Goal: Check status: Check status

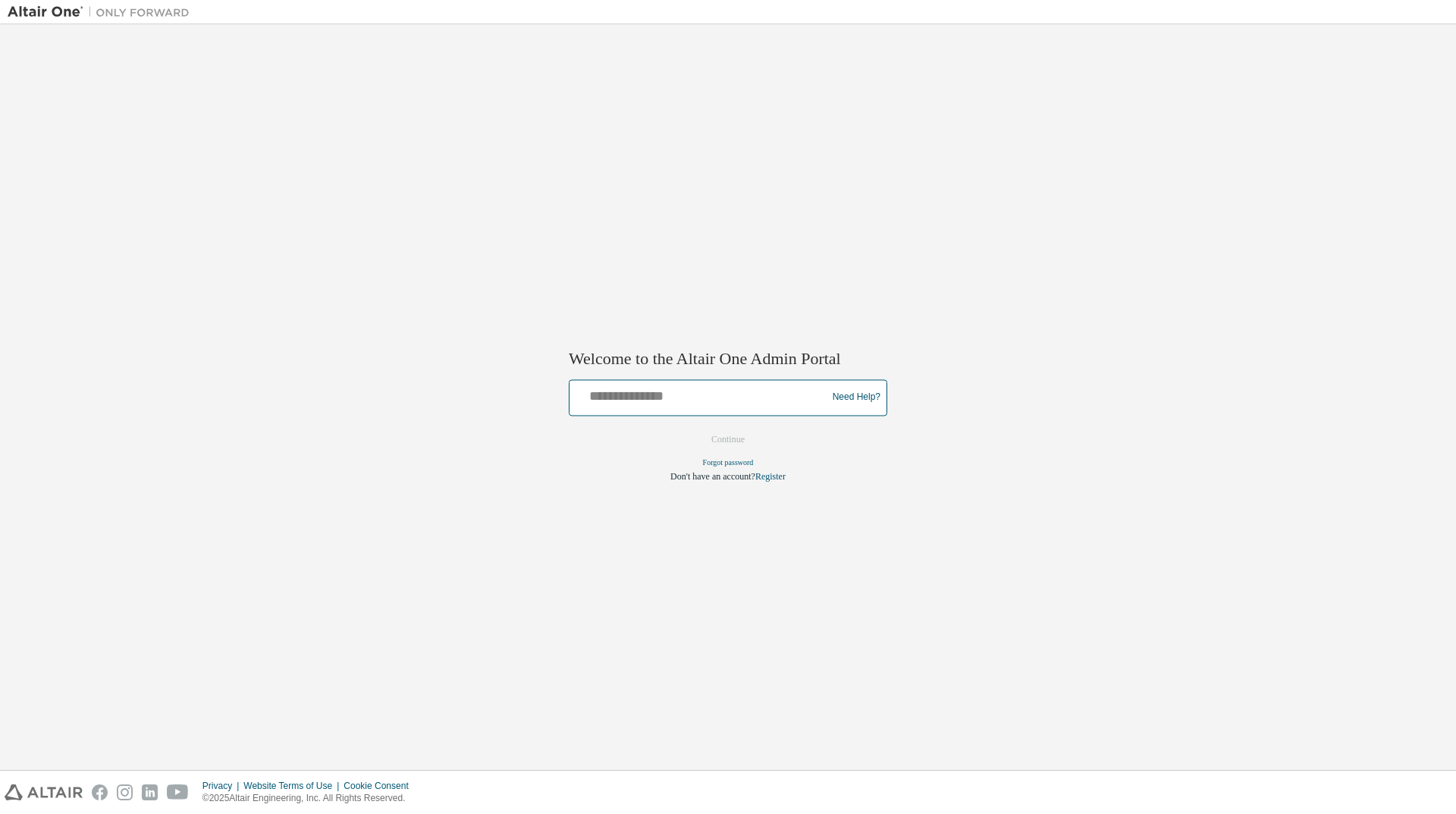
click at [677, 390] on input "text" at bounding box center [700, 393] width 250 height 22
type input "**********"
click at [726, 441] on button "Continue" at bounding box center [728, 438] width 65 height 22
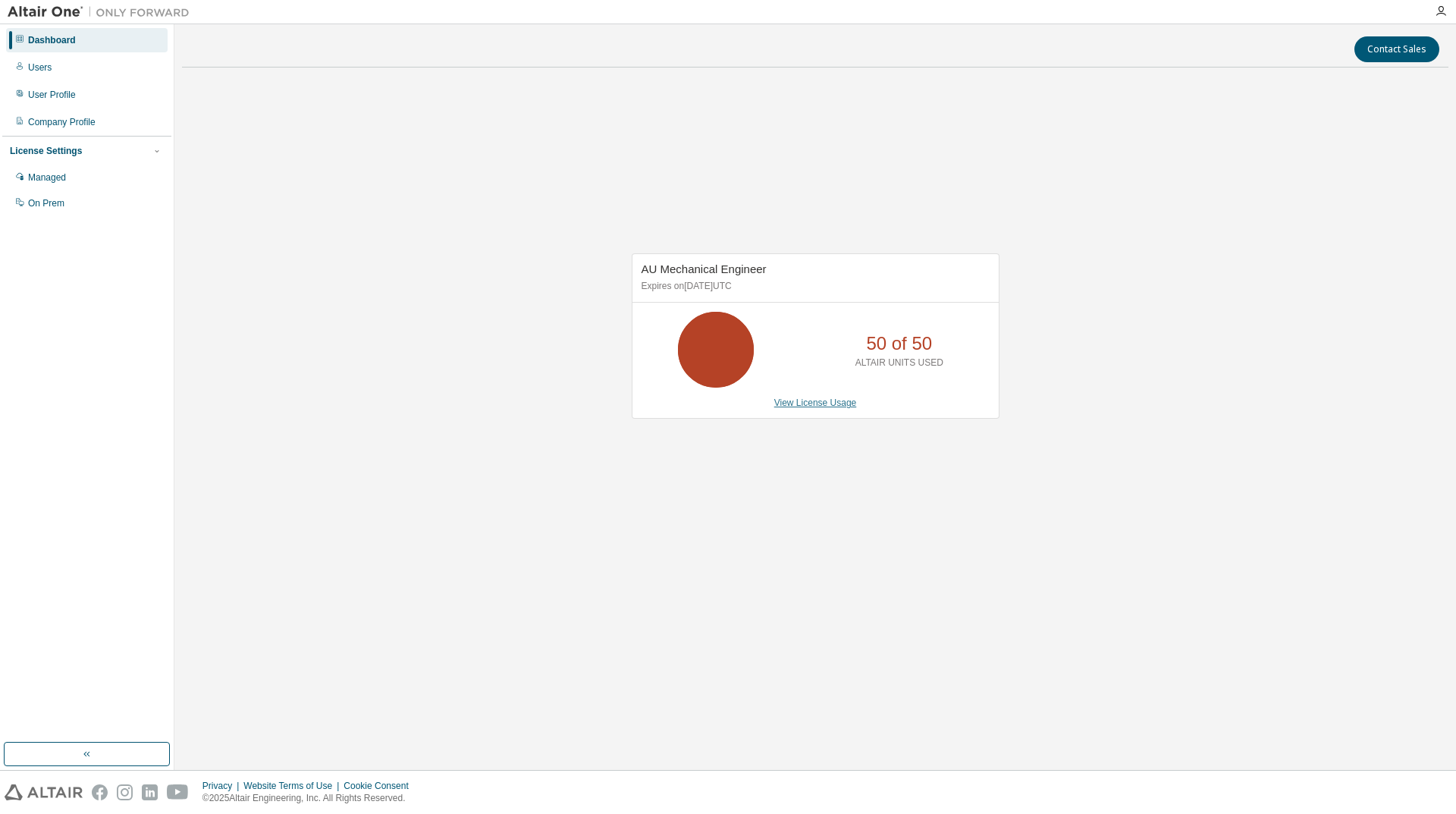
click at [833, 405] on link "View License Usage" at bounding box center [815, 402] width 83 height 11
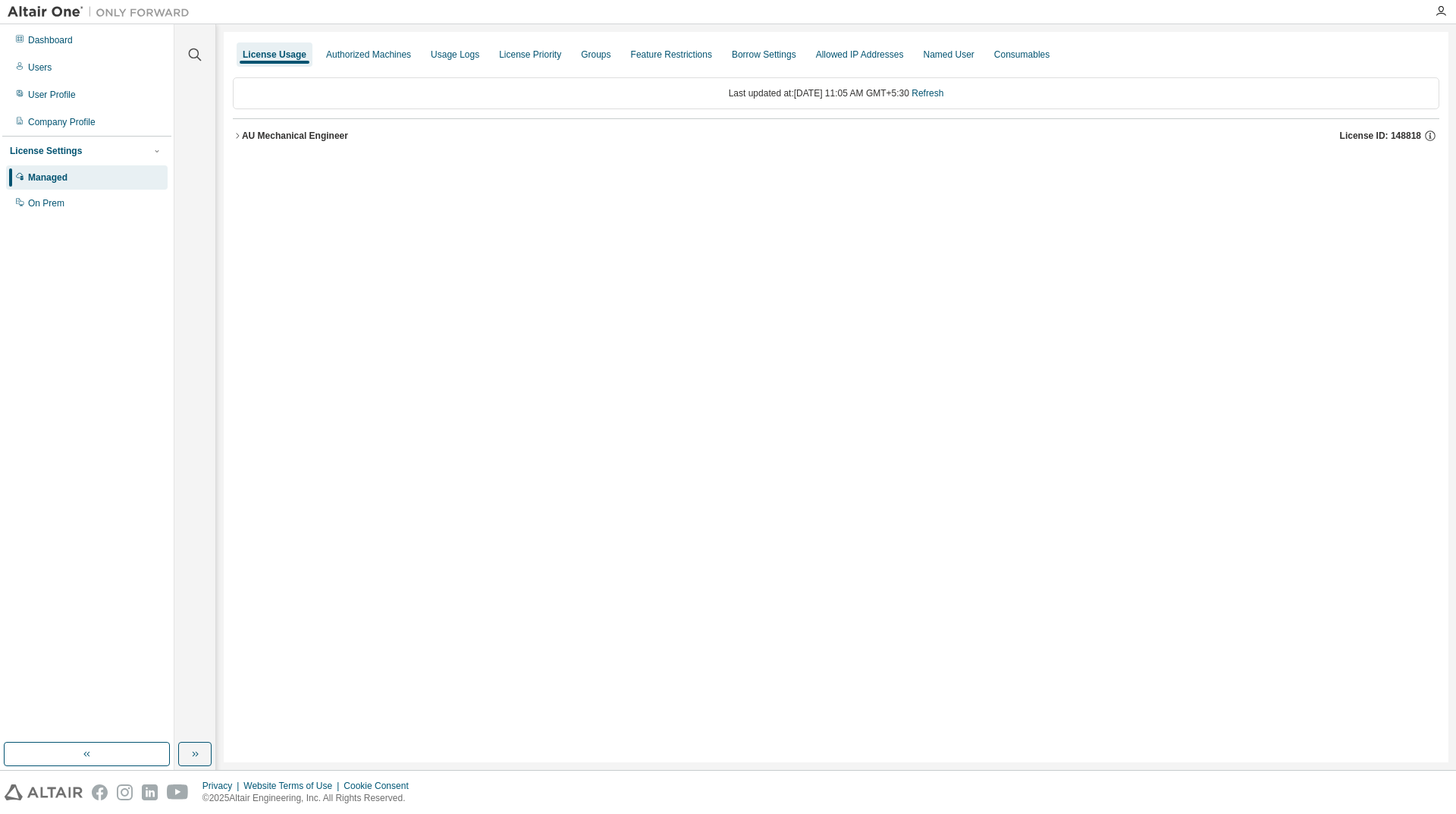
click at [234, 131] on icon "button" at bounding box center [237, 135] width 9 height 9
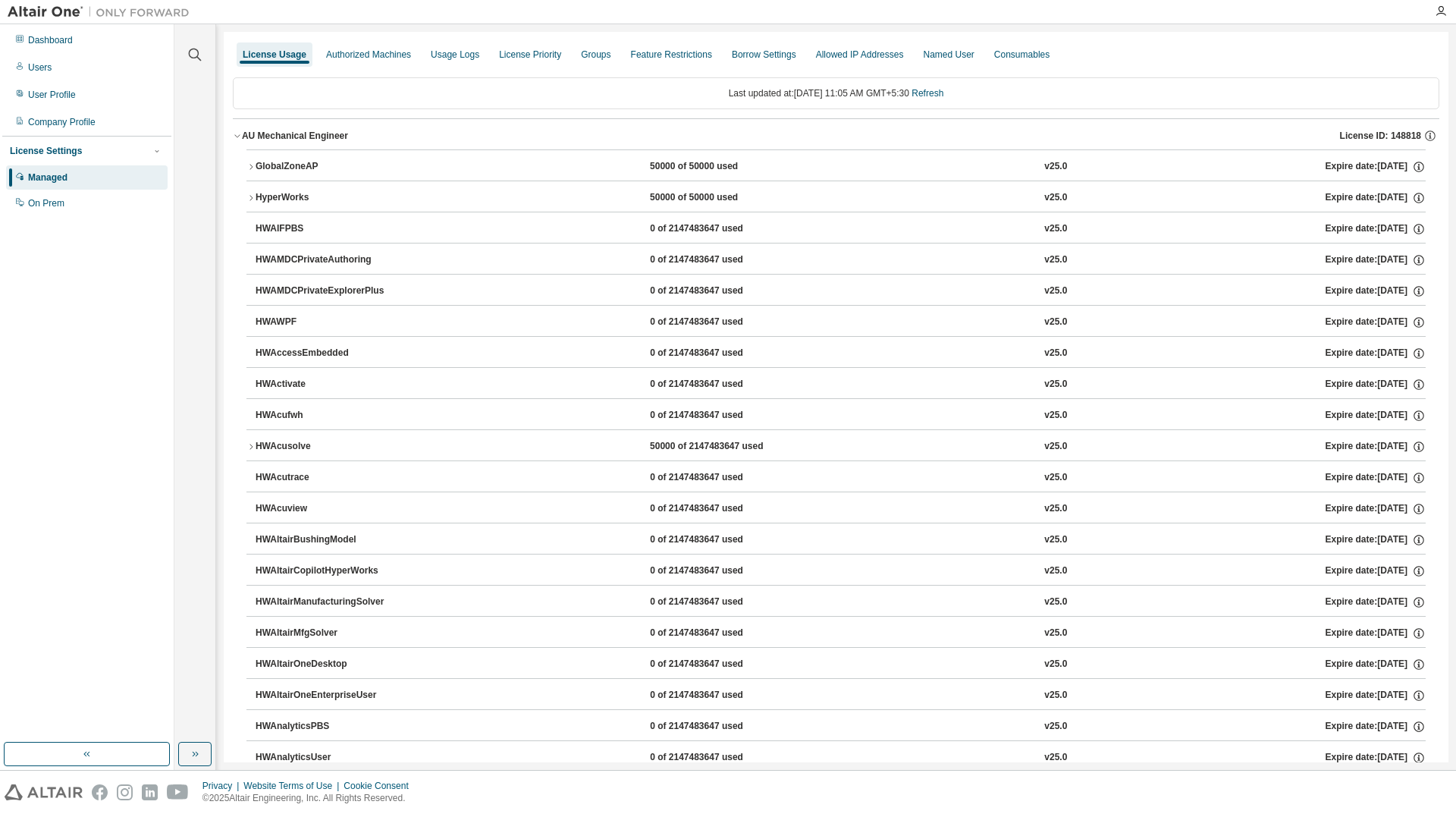
click at [249, 165] on icon "button" at bounding box center [251, 166] width 9 height 9
